Goal: Check status: Check status

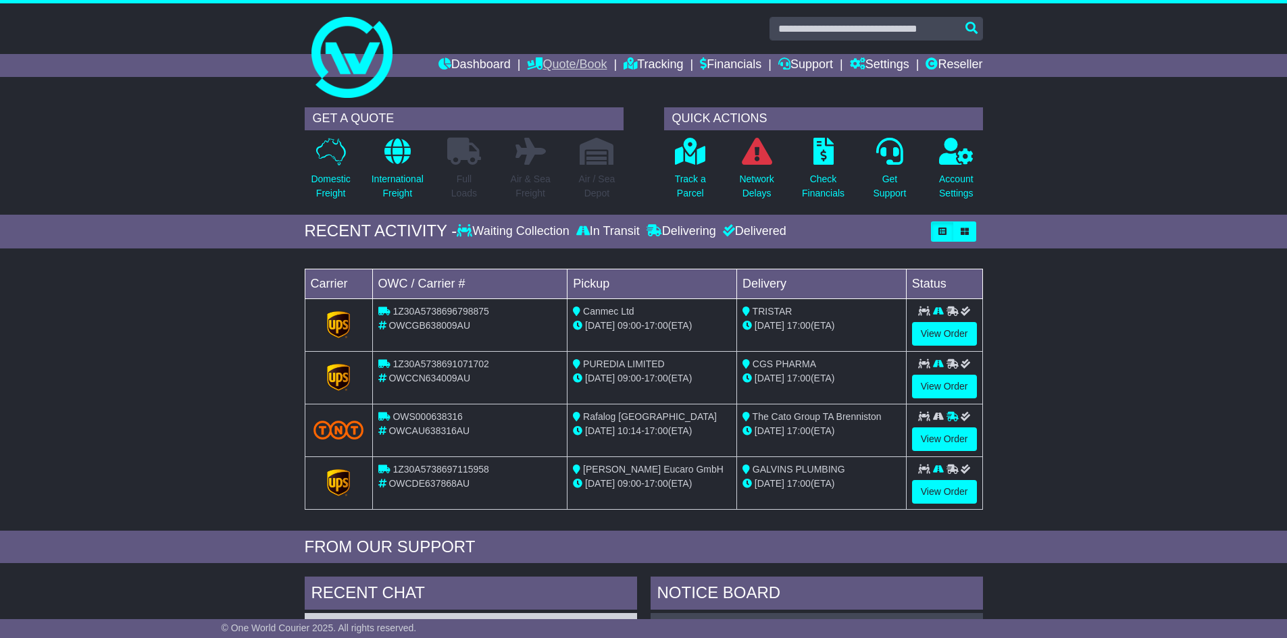
click at [572, 61] on link "Quote/Book" at bounding box center [567, 65] width 80 height 23
click at [692, 169] on link "Track a Parcel" at bounding box center [690, 172] width 32 height 71
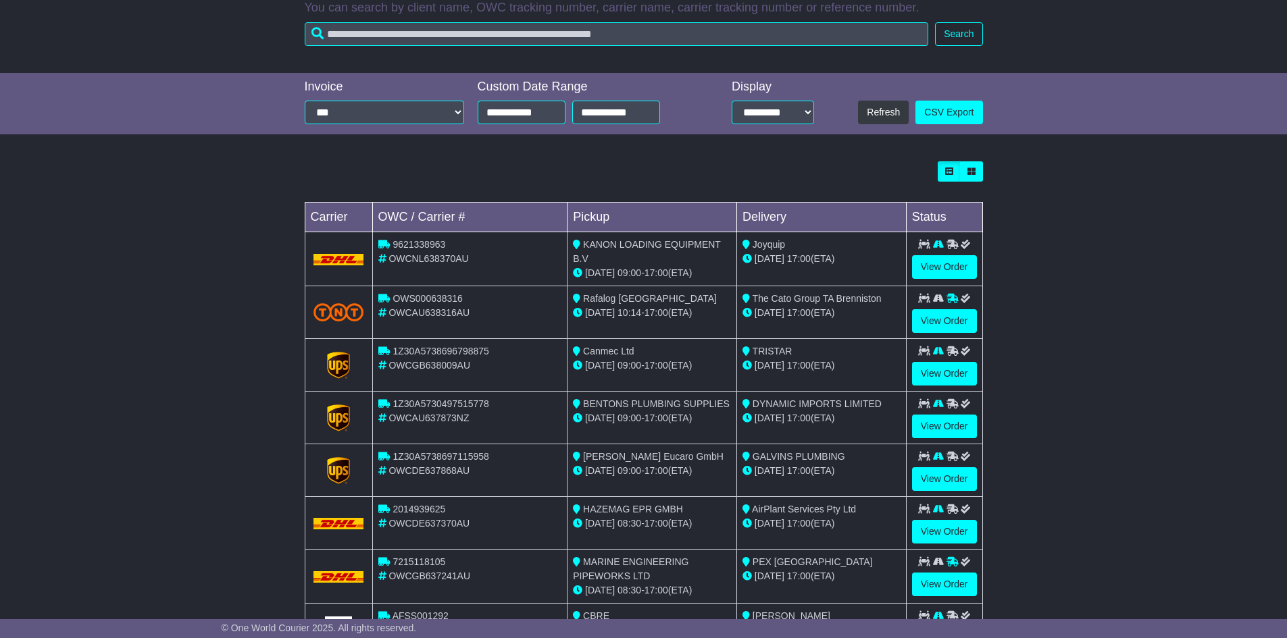
scroll to position [270, 0]
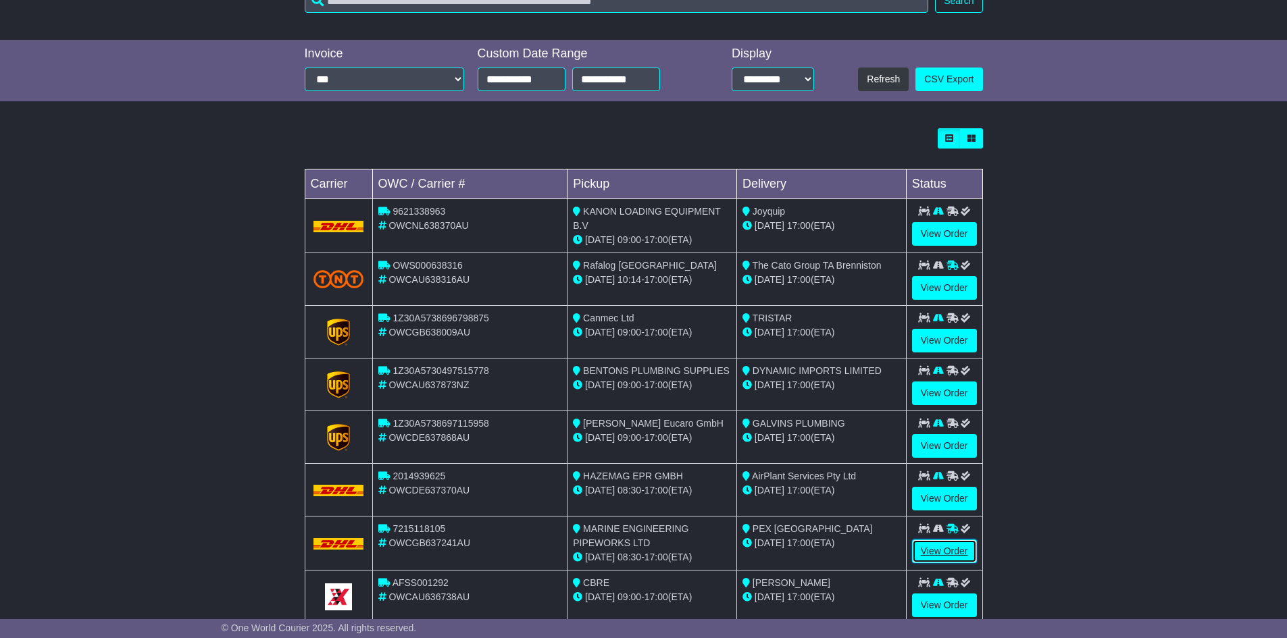
click at [936, 553] on link "View Order" at bounding box center [944, 552] width 65 height 24
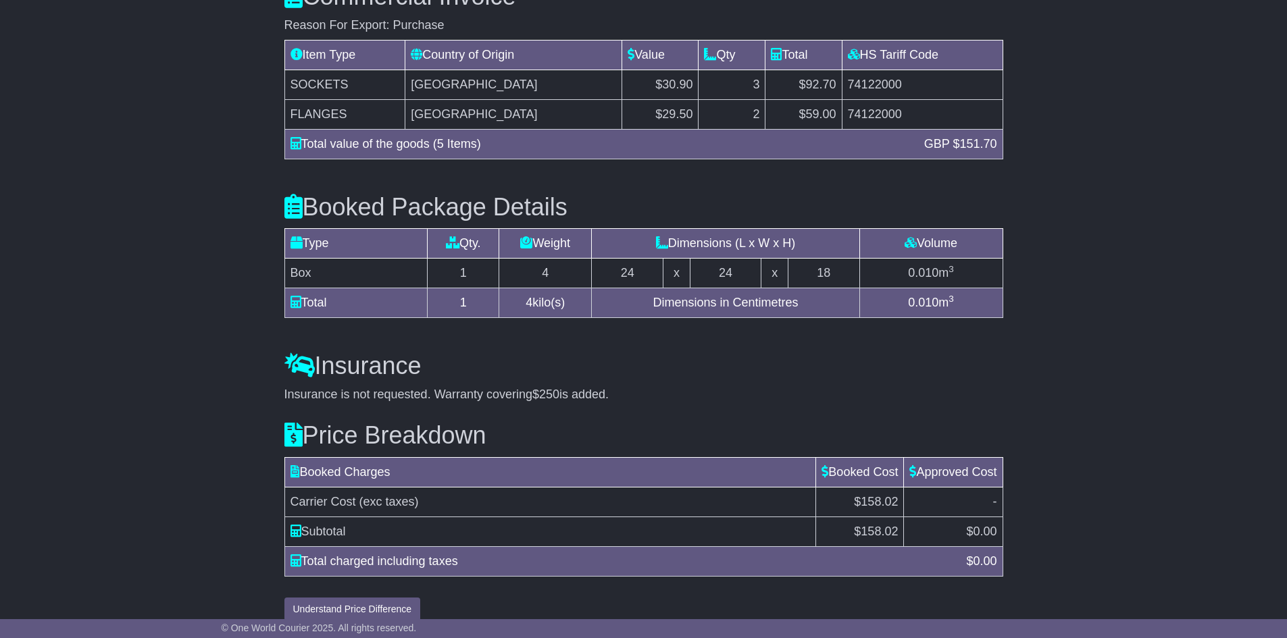
scroll to position [1267, 0]
